Goal: Transaction & Acquisition: Book appointment/travel/reservation

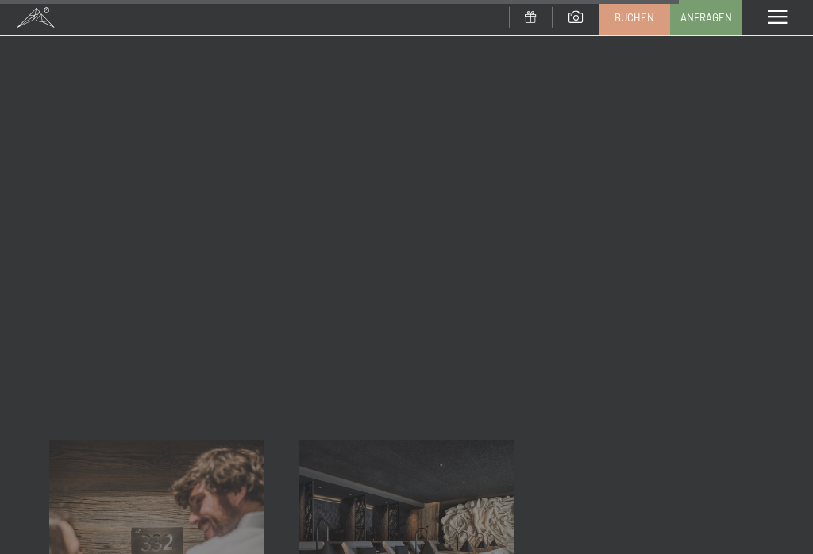
scroll to position [3552, 0]
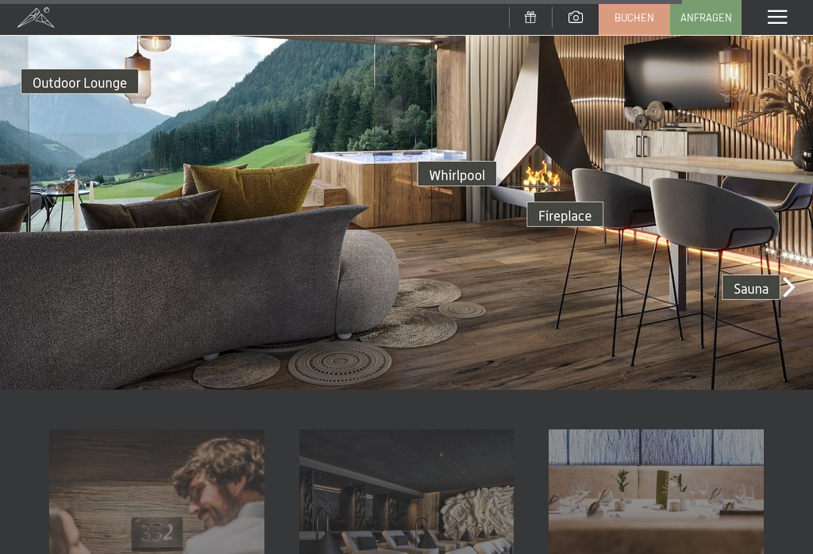
click at [789, 258] on img at bounding box center [406, 161] width 813 height 457
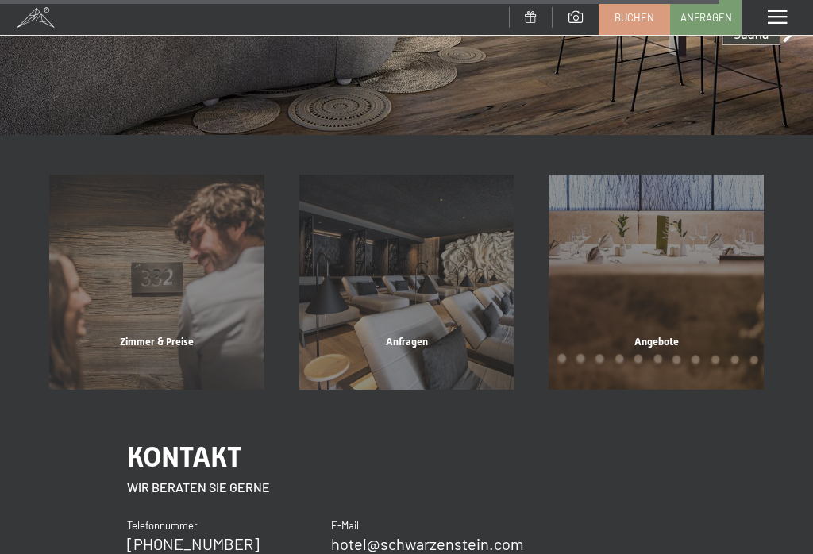
scroll to position [3807, 0]
click at [670, 331] on div "Angebote Mehr erfahren" at bounding box center [656, 281] width 250 height 215
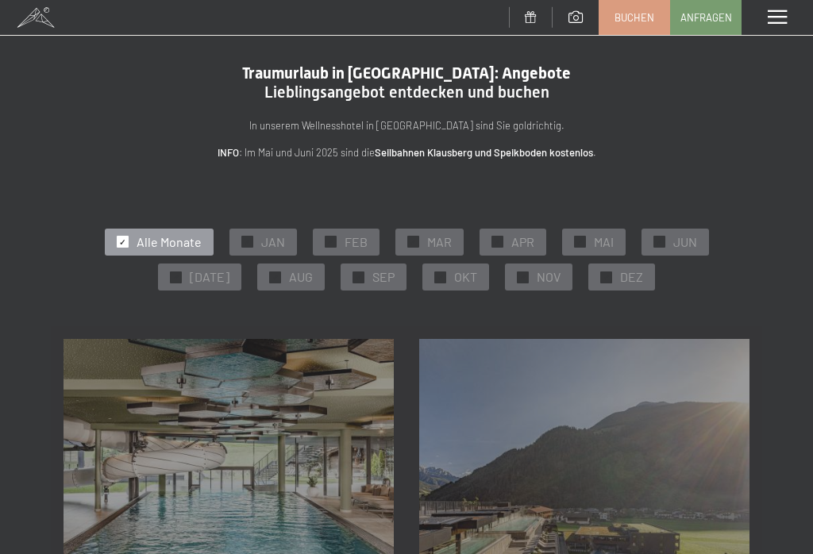
click at [386, 279] on span "SEP" at bounding box center [383, 276] width 22 height 17
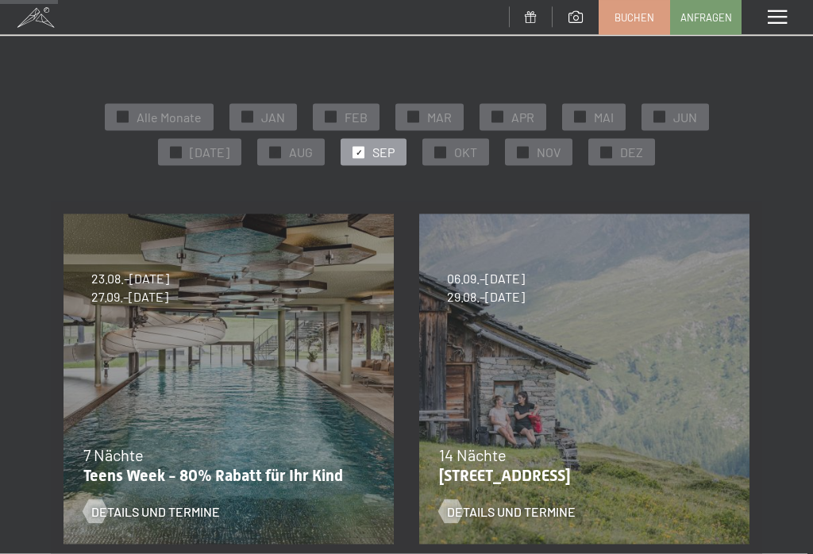
scroll to position [125, 0]
click at [550, 503] on span "Details und Termine" at bounding box center [511, 511] width 129 height 17
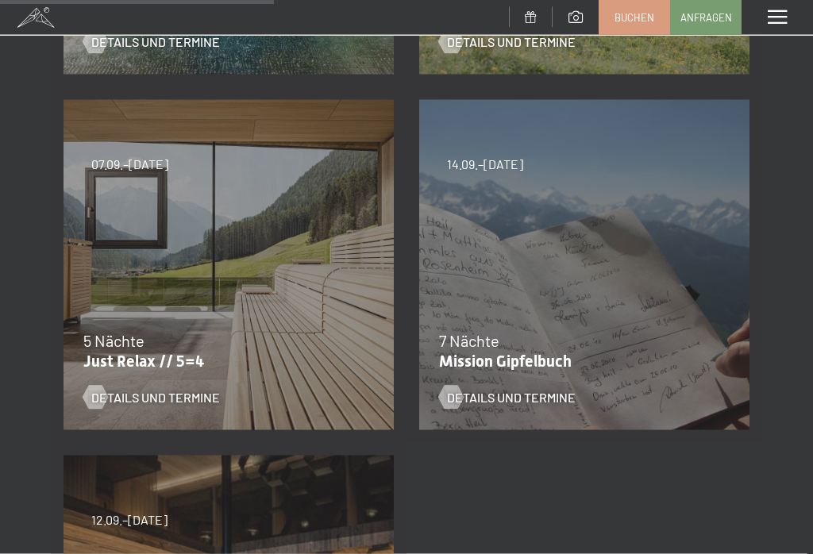
scroll to position [599, 0]
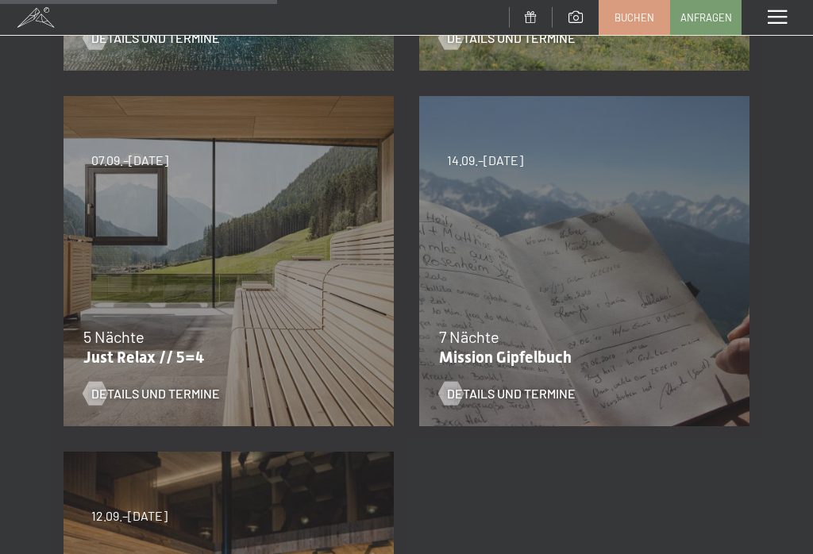
click at [658, 329] on div "7 Nächte" at bounding box center [580, 337] width 283 height 22
click at [677, 322] on div "14.09.–28.09.2025 7 Nächte Mission Gipfelbuch Details und Termine" at bounding box center [585, 261] width 356 height 356
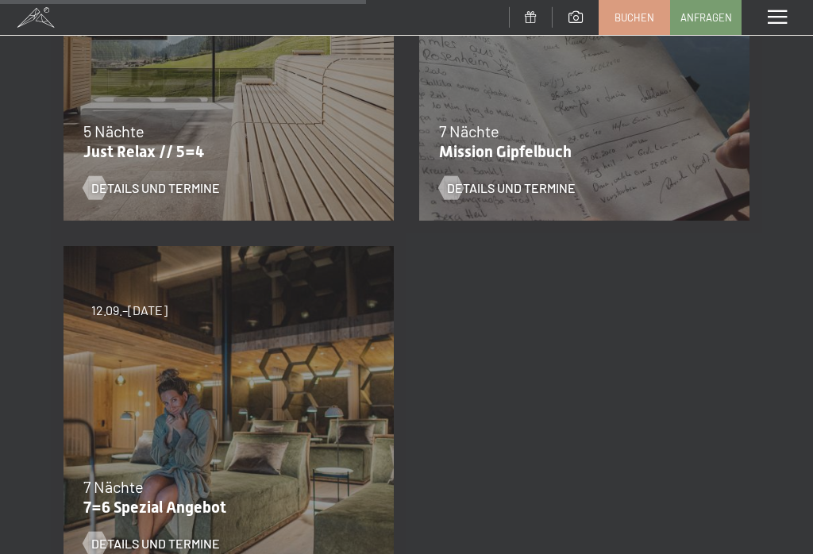
scroll to position [805, 0]
click at [315, 475] on div "7 Nächte" at bounding box center [224, 486] width 283 height 22
click at [204, 542] on span "Details und Termine" at bounding box center [155, 542] width 129 height 17
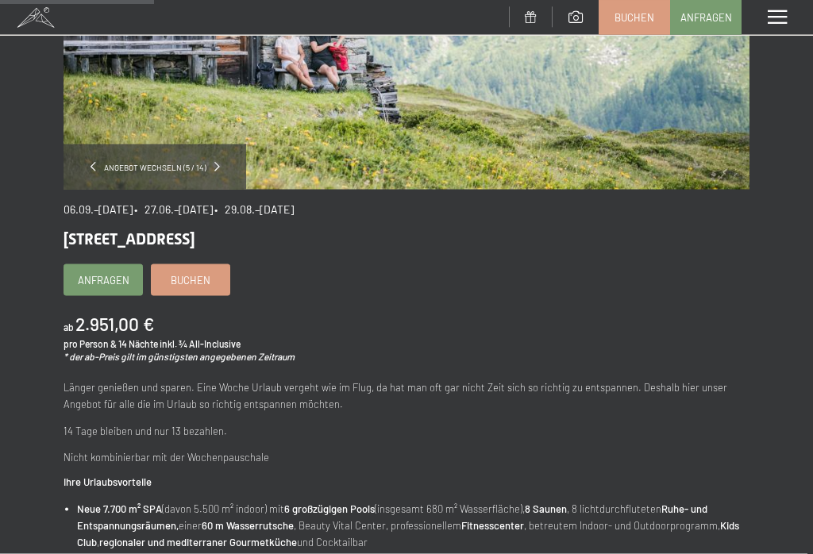
scroll to position [301, 0]
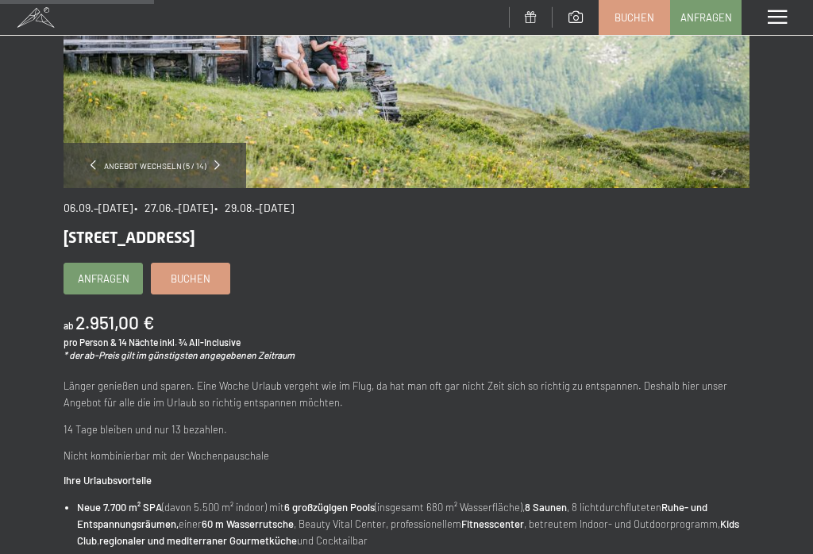
click at [211, 279] on link "Buchen" at bounding box center [191, 279] width 78 height 30
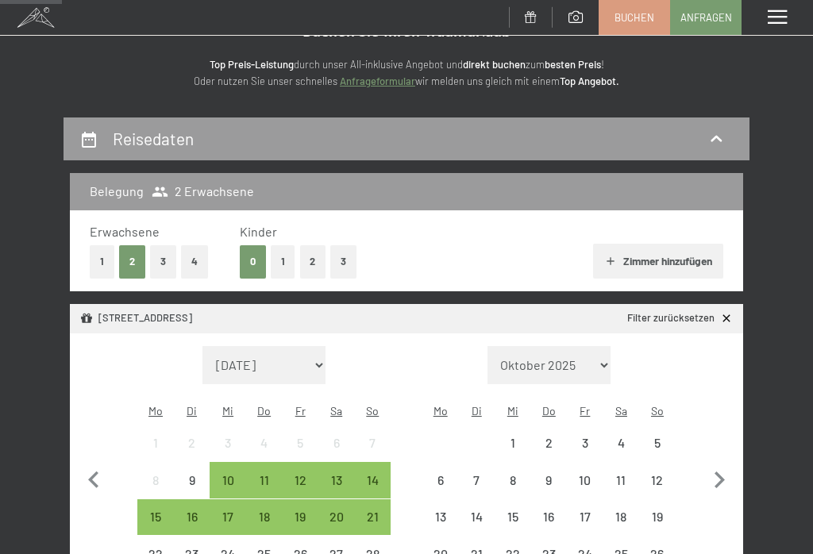
scroll to position [146, 0]
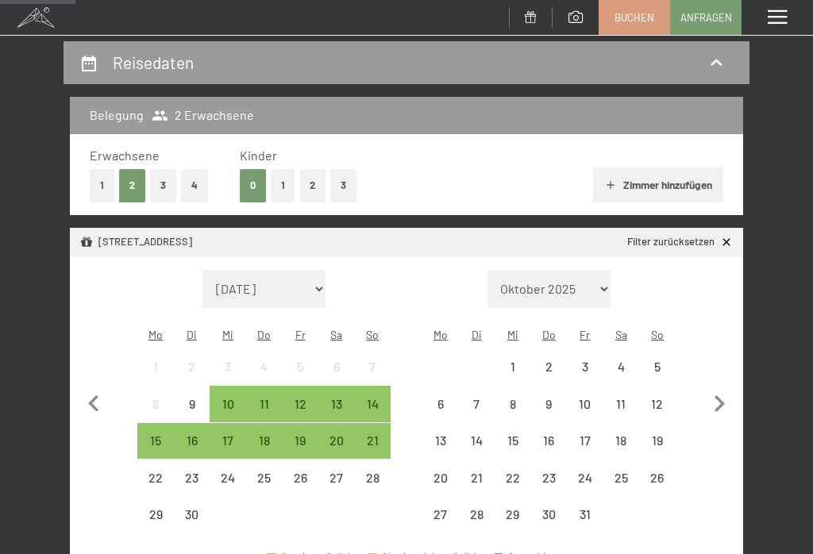
click at [161, 434] on div "15" at bounding box center [155, 450] width 33 height 33
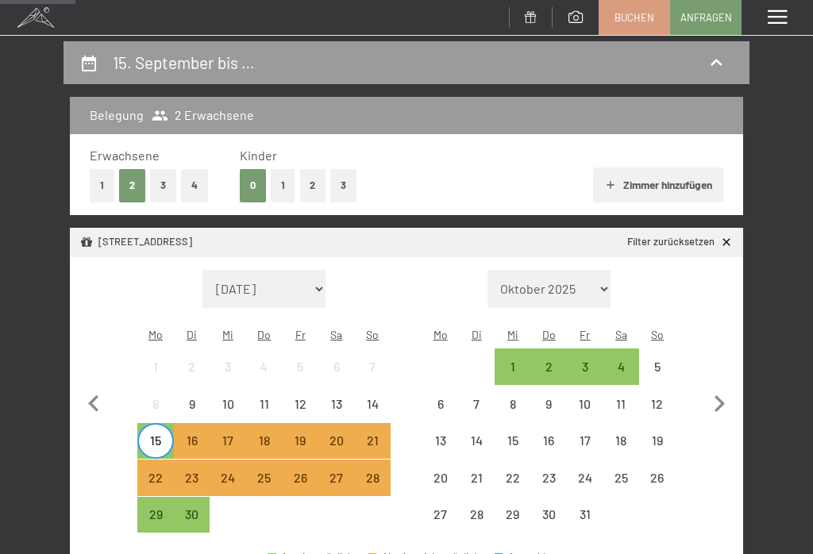
click at [158, 472] on div "22" at bounding box center [155, 488] width 33 height 33
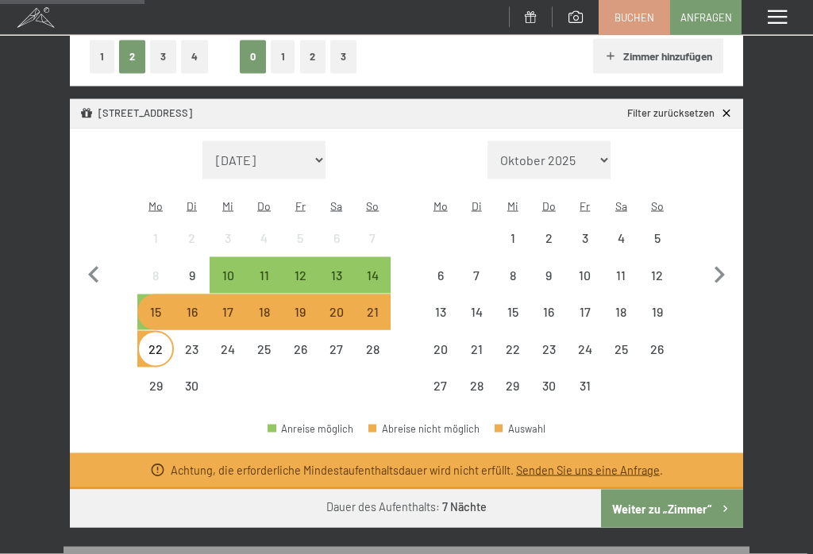
scroll to position [279, 0]
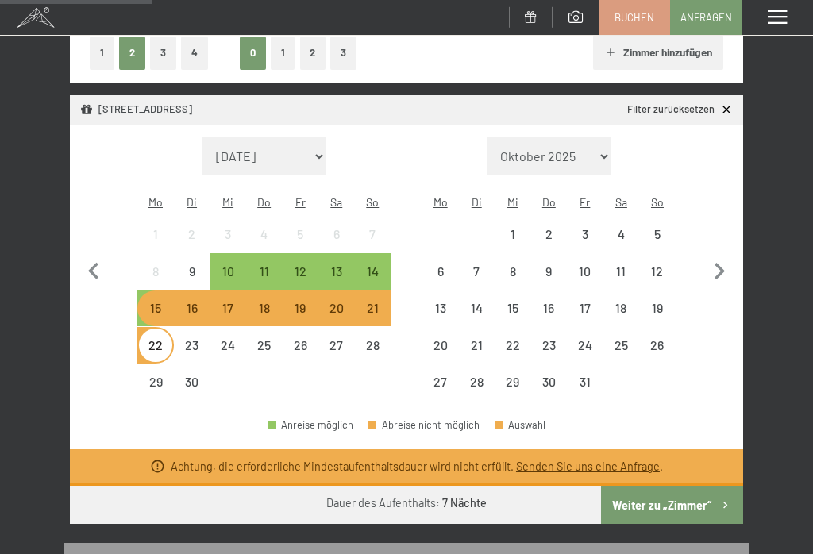
click at [152, 376] on div "29" at bounding box center [155, 392] width 33 height 33
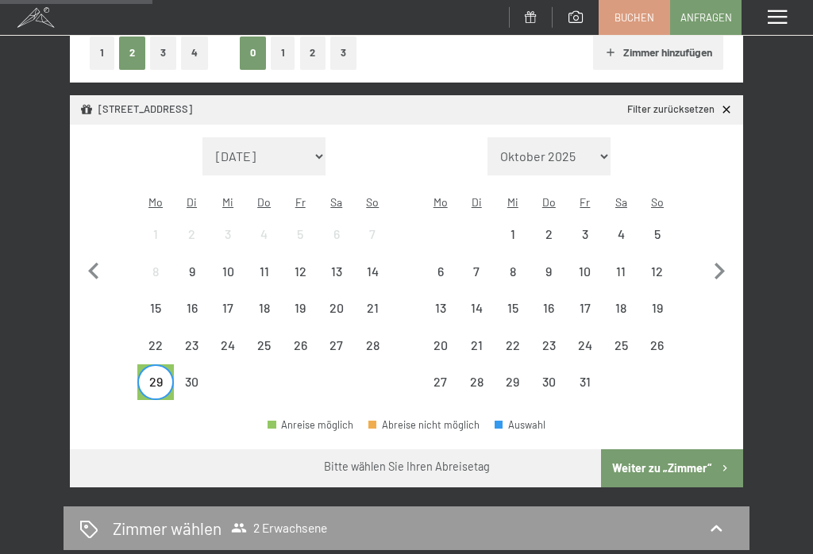
click at [165, 302] on div "15" at bounding box center [155, 318] width 33 height 33
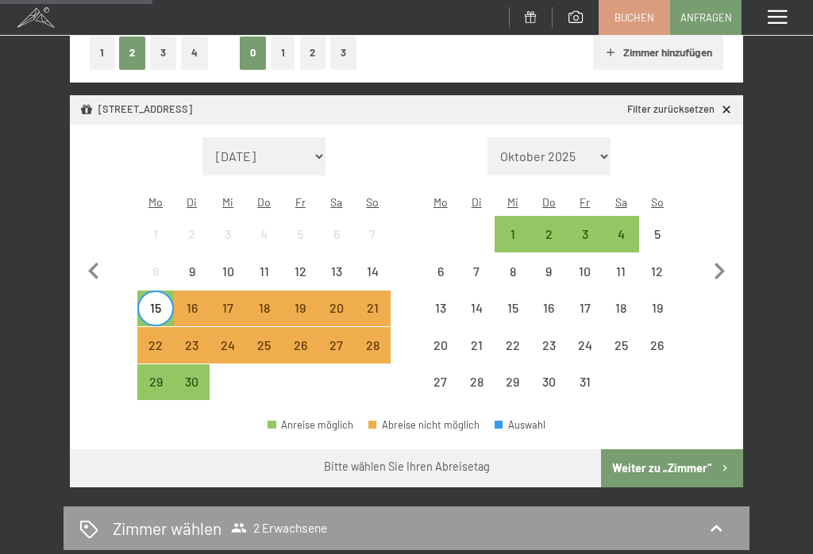
click at [156, 376] on div "29" at bounding box center [155, 392] width 33 height 33
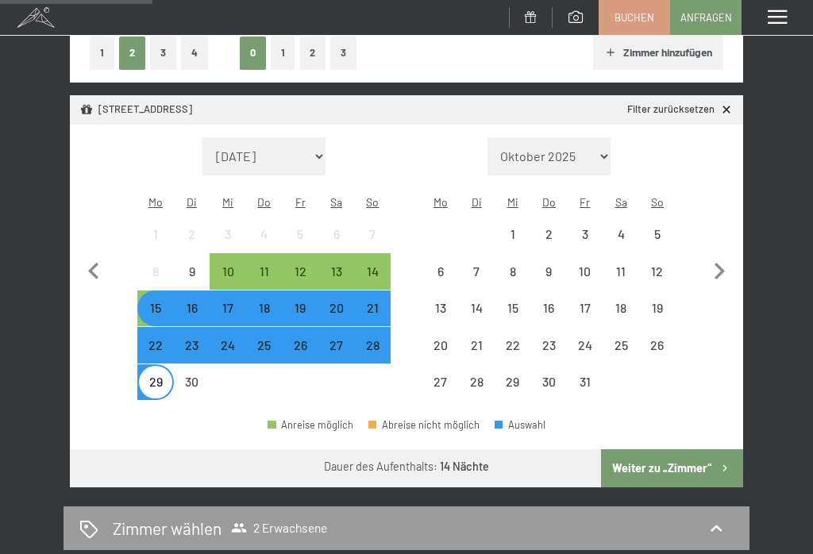
click at [686, 458] on button "Weiter zu „Zimmer“" at bounding box center [672, 468] width 142 height 38
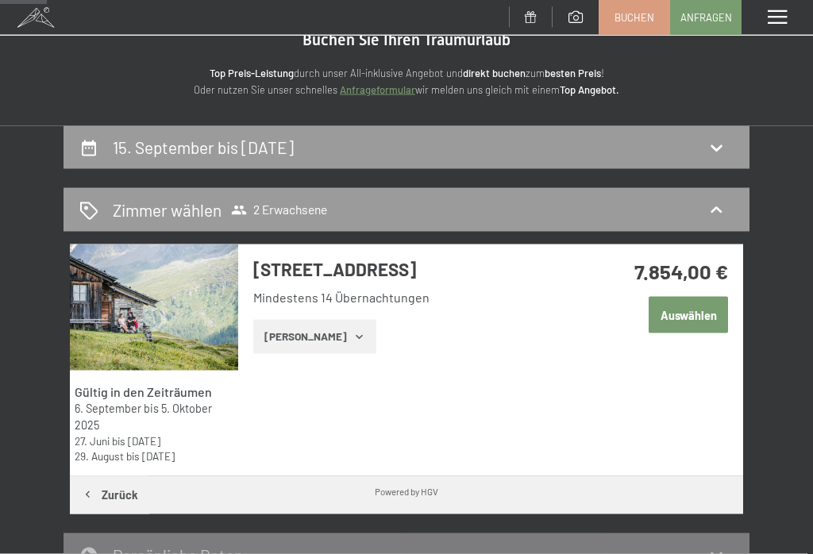
scroll to position [61, 0]
click at [333, 331] on span "Einwilligung Marketing*" at bounding box center [319, 323] width 131 height 16
click at [246, 331] on input "Einwilligung Marketing*" at bounding box center [238, 323] width 16 height 16
click at [345, 331] on span "Einwilligung Marketing*" at bounding box center [319, 323] width 131 height 16
click at [246, 331] on input "Einwilligung Marketing*" at bounding box center [238, 323] width 16 height 16
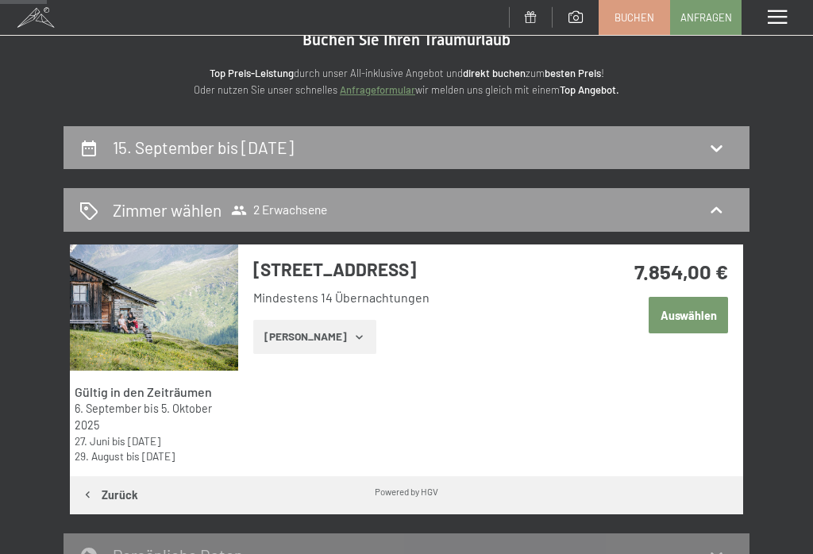
checkbox input "false"
click at [715, 148] on icon at bounding box center [716, 148] width 11 height 6
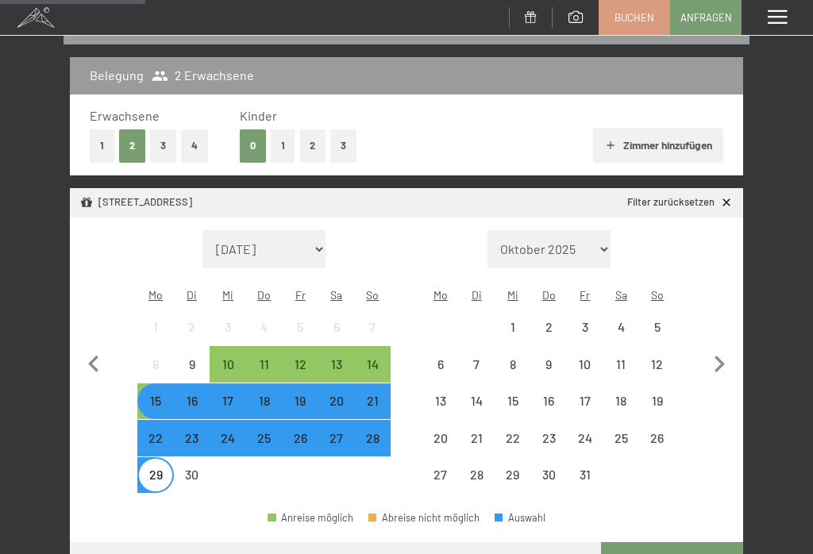
click at [603, 244] on select "Oktober 2025 November 2025 Dezember 2025 Januar 2026 Februar 2026 März 2026 Apr…" at bounding box center [550, 249] width 124 height 38
select select "2026-09-01"
select select "2026-10-01"
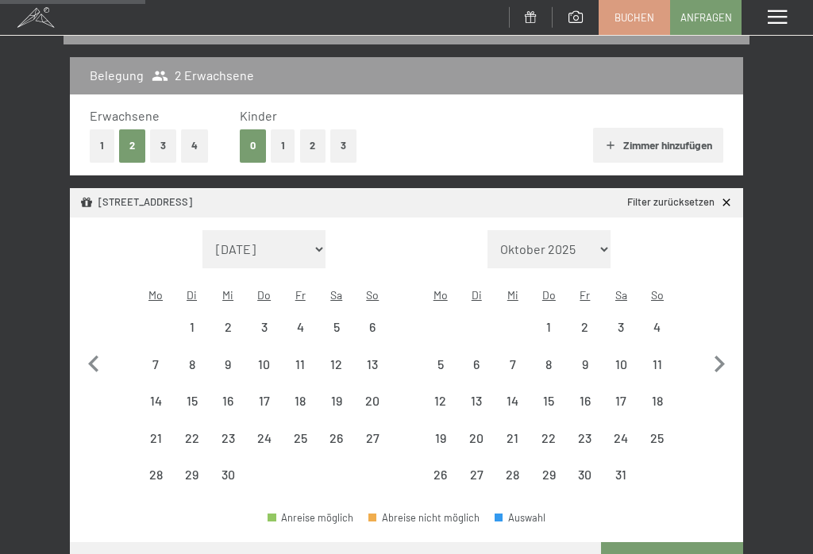
select select "2026-09-01"
select select "2026-10-01"
click at [599, 236] on select "Oktober 2025 November 2025 Dezember 2025 Januar 2026 Februar 2026 März 2026 Apr…" at bounding box center [550, 249] width 124 height 38
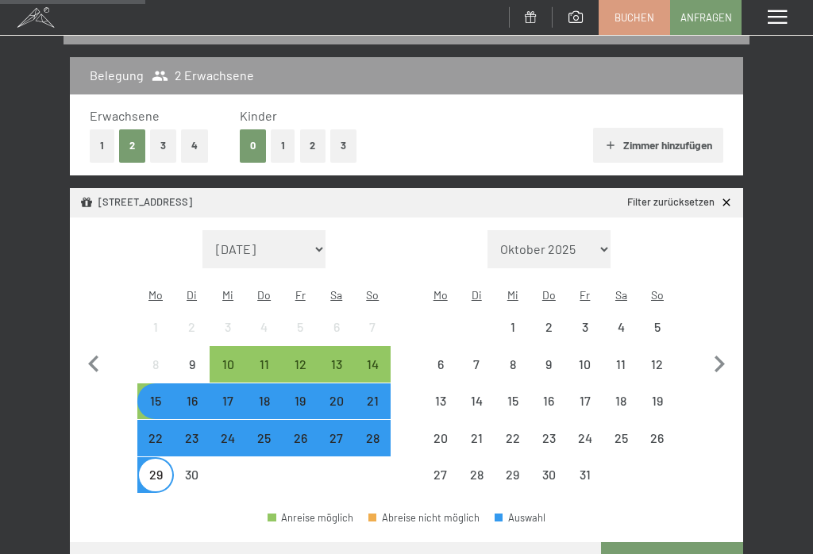
click at [439, 432] on div "20" at bounding box center [440, 448] width 33 height 33
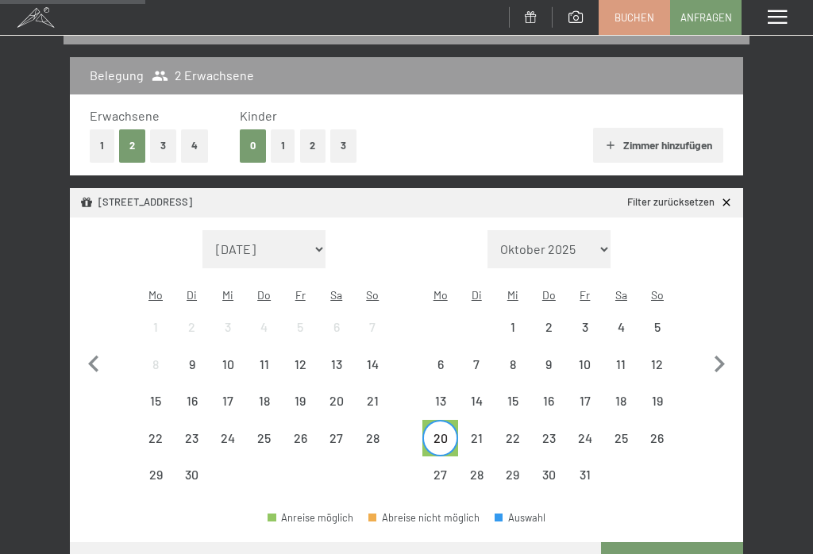
click at [441, 468] on div "27" at bounding box center [440, 484] width 33 height 33
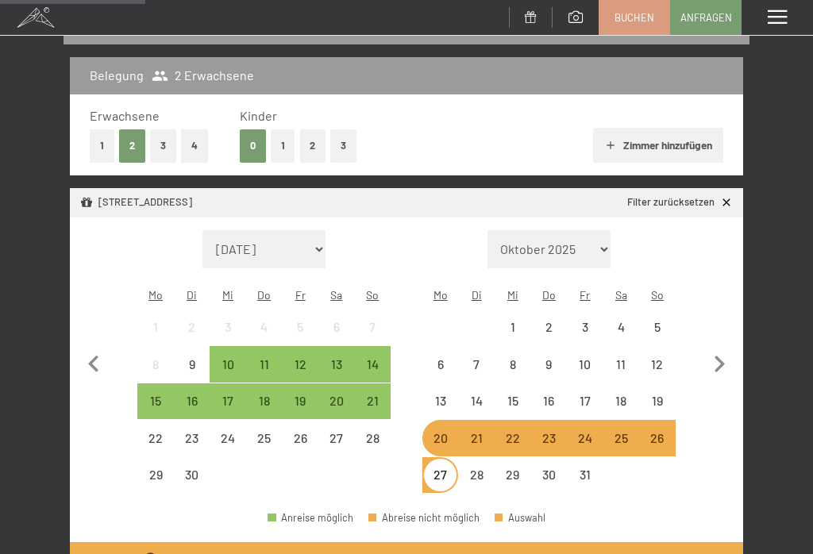
click at [596, 468] on div "31" at bounding box center [585, 484] width 33 height 33
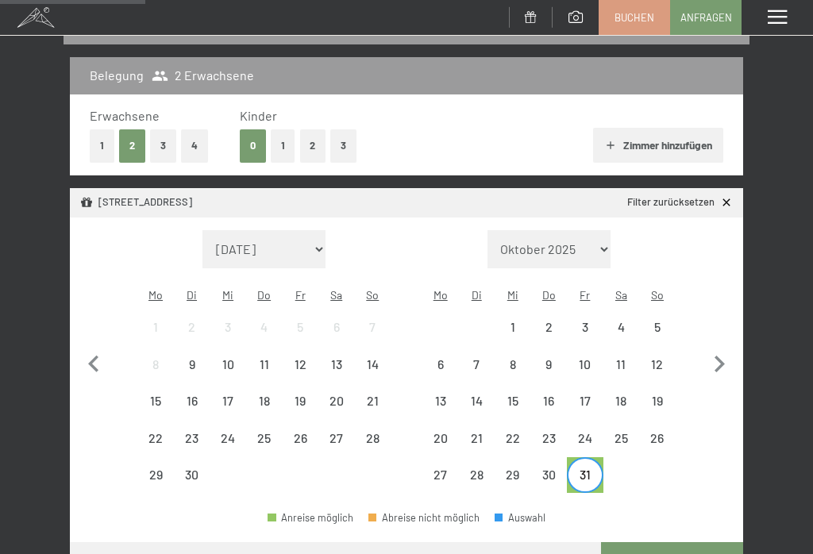
click at [586, 395] on div "17" at bounding box center [585, 411] width 33 height 33
click at [586, 468] on div "31" at bounding box center [585, 484] width 33 height 33
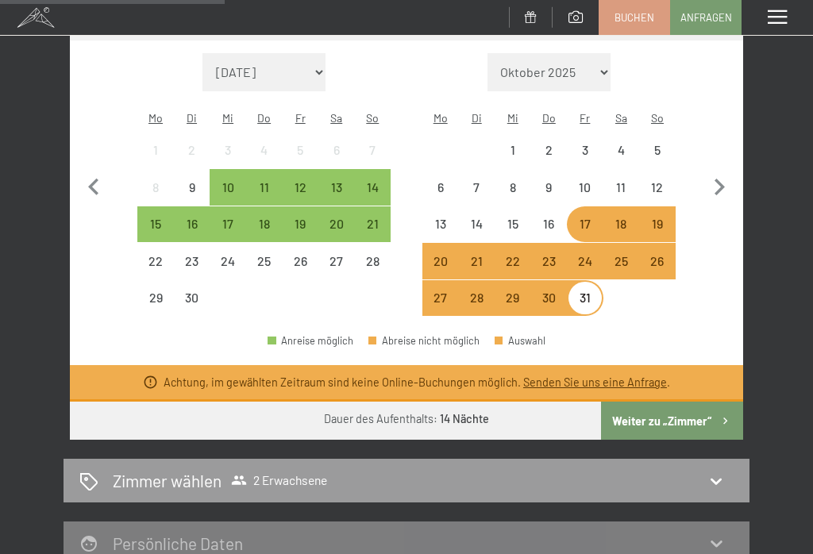
click at [676, 407] on button "Weiter zu „Zimmer“" at bounding box center [672, 421] width 142 height 38
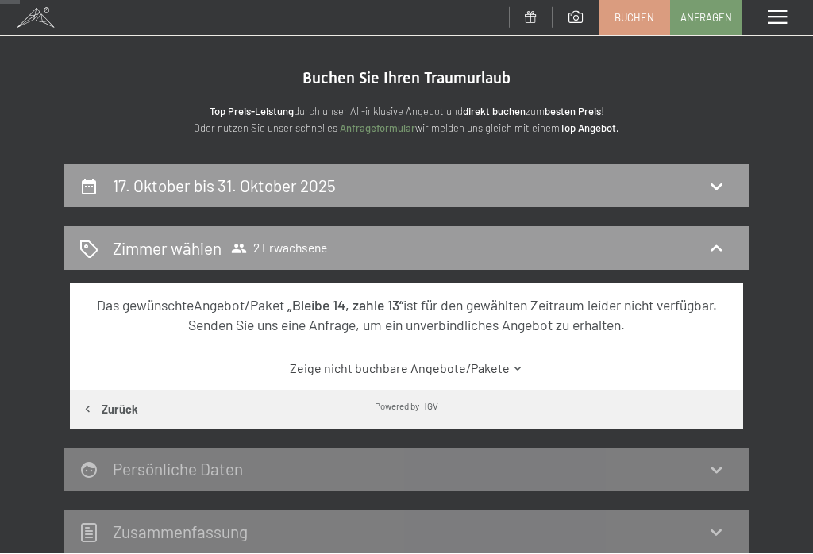
scroll to position [0, 0]
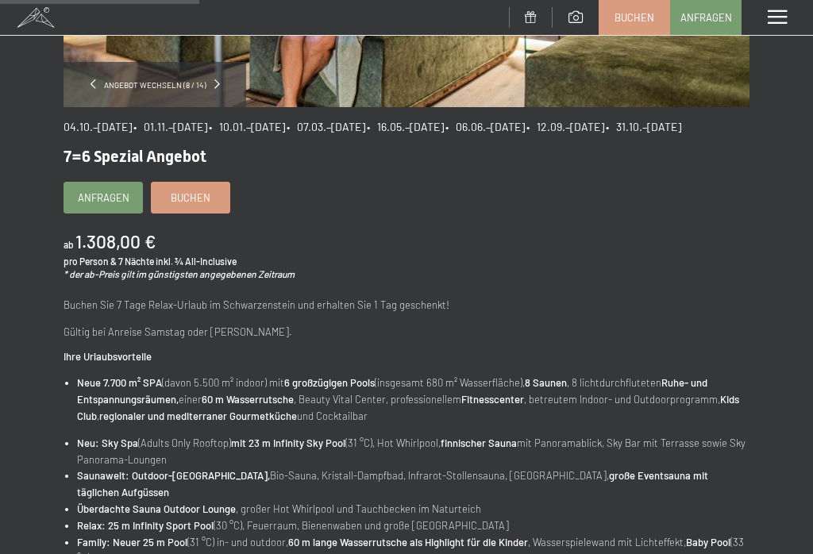
scroll to position [383, 0]
click at [203, 204] on span "Buchen" at bounding box center [191, 197] width 40 height 14
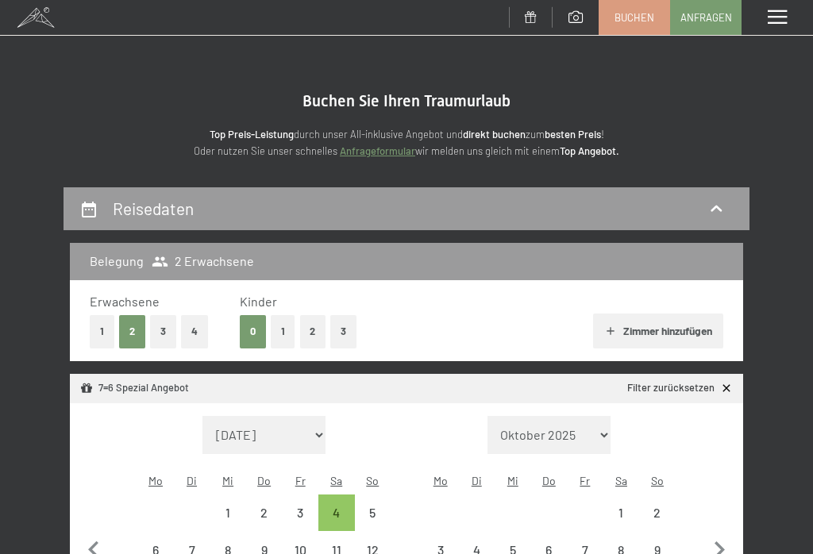
select select "[DATE]"
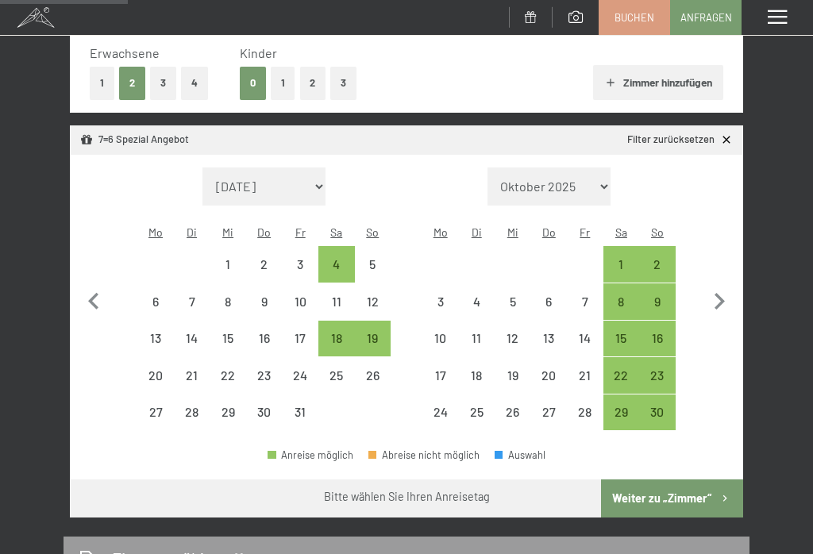
scroll to position [249, 0]
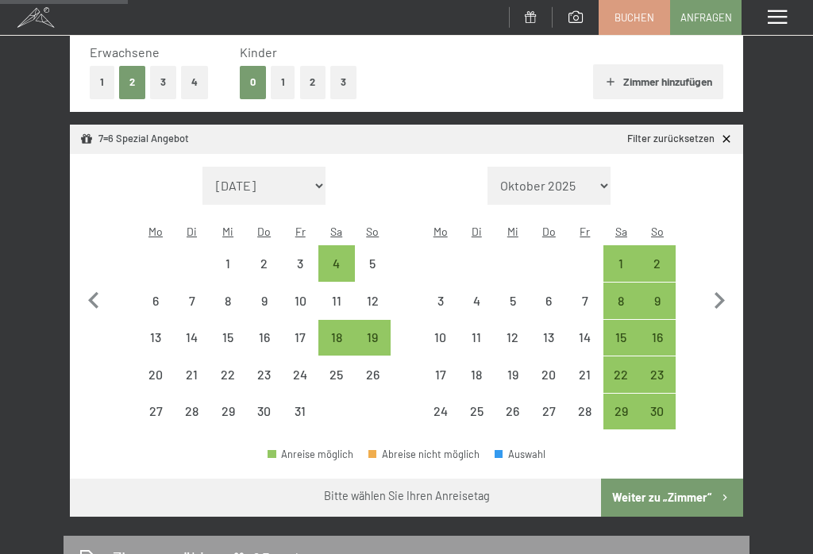
click at [345, 257] on div "4" at bounding box center [336, 273] width 33 height 33
select select "[DATE]"
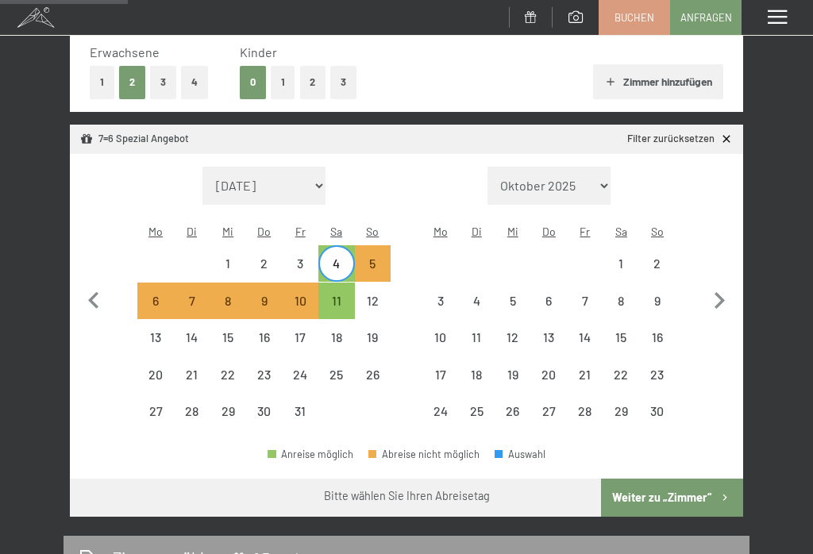
click at [347, 331] on div "18" at bounding box center [336, 347] width 33 height 33
select select "2025-10-01"
select select "2025-11-01"
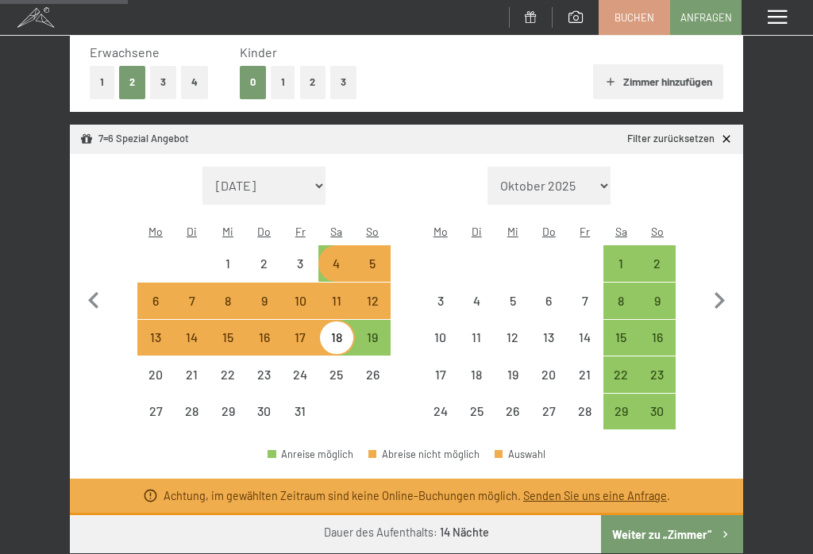
click at [341, 368] on div "25" at bounding box center [336, 384] width 33 height 33
select select "2025-10-01"
select select "2025-11-01"
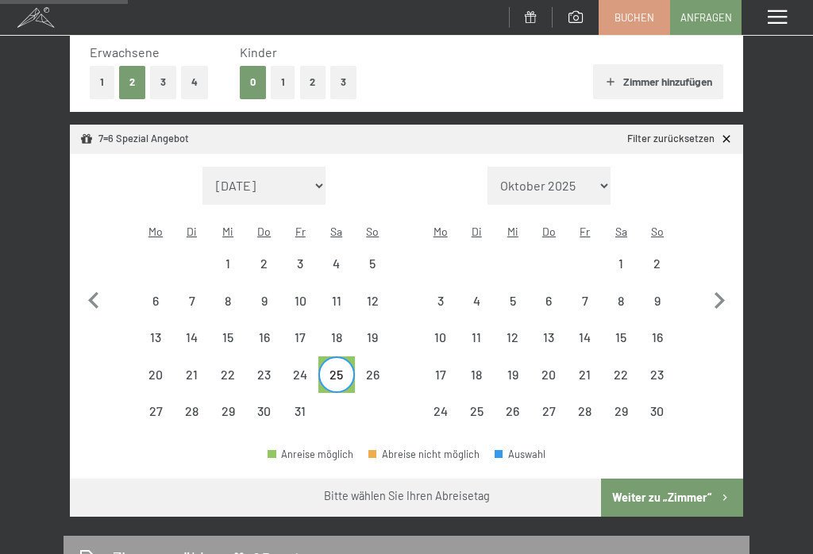
click at [385, 331] on div "19" at bounding box center [373, 347] width 33 height 33
select select "2025-10-01"
select select "2025-11-01"
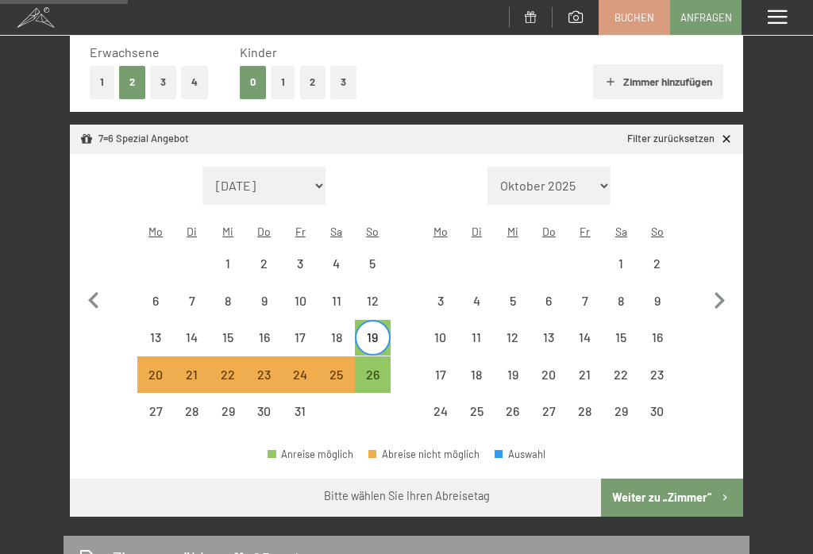
click at [386, 368] on div "26" at bounding box center [373, 384] width 33 height 33
select select "2025-10-01"
select select "2025-11-01"
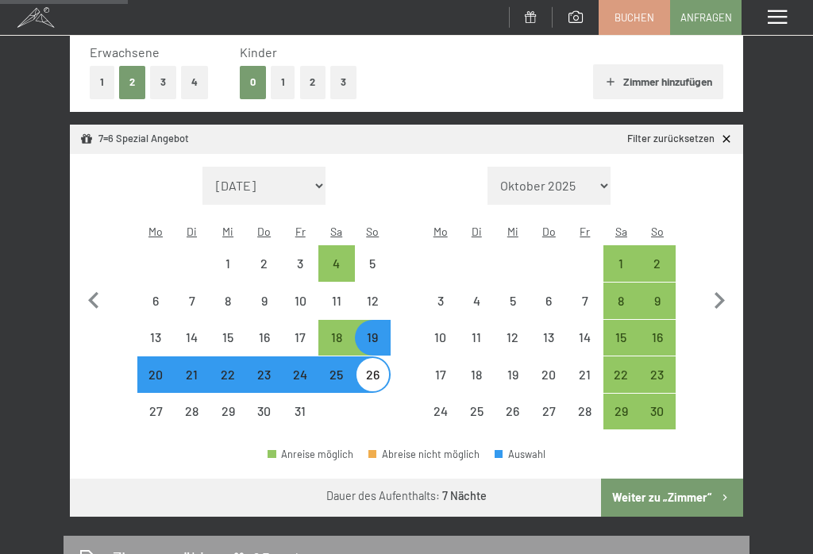
select select "2025-10-01"
select select "2025-11-01"
click at [687, 481] on button "Weiter zu „Zimmer“" at bounding box center [672, 498] width 142 height 38
select select "2025-10-01"
select select "2025-11-01"
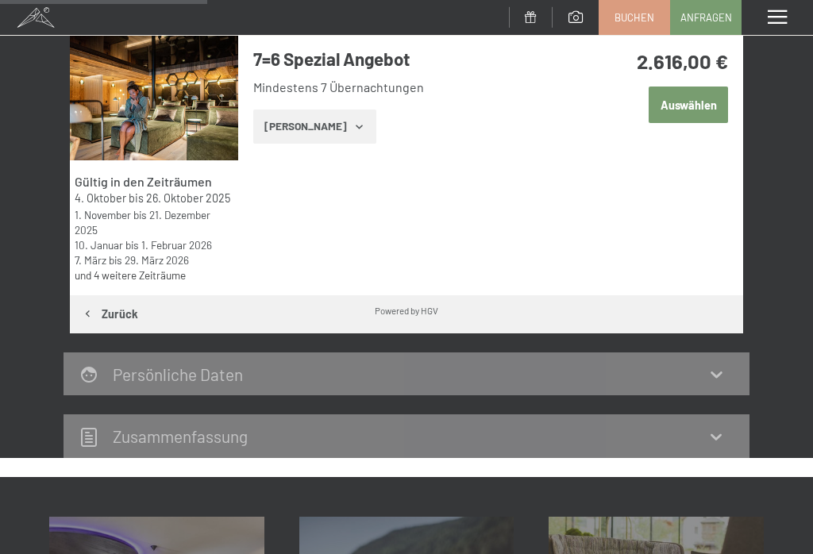
scroll to position [272, 0]
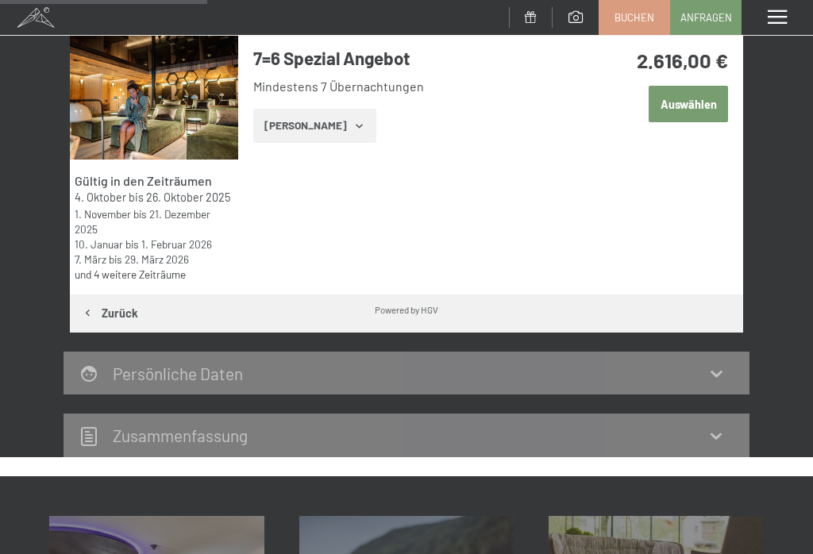
click at [353, 124] on icon "button" at bounding box center [359, 126] width 13 height 13
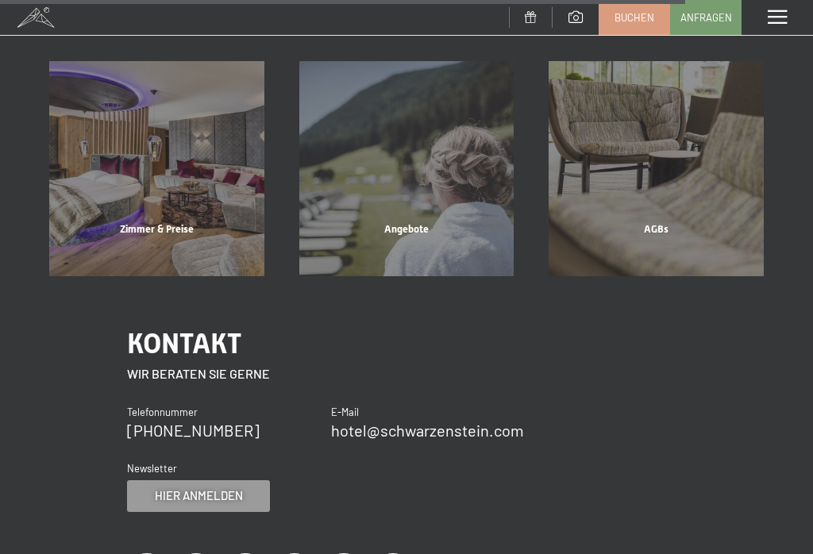
scroll to position [2117, 0]
